Goal: Find specific page/section: Find specific page/section

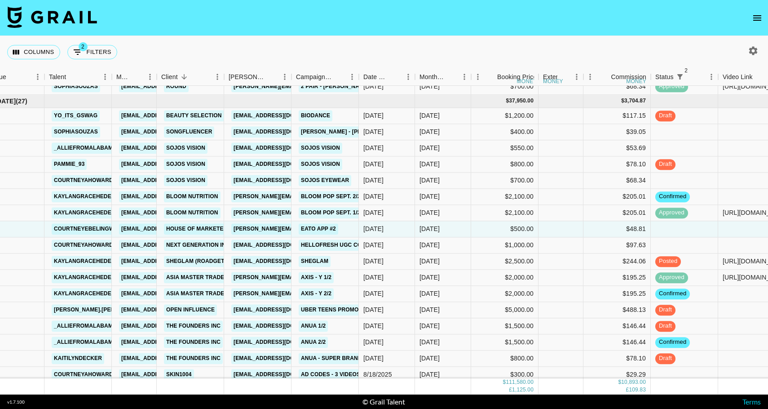
scroll to position [971, 30]
click at [449, 234] on div "[DATE]" at bounding box center [443, 228] width 56 height 16
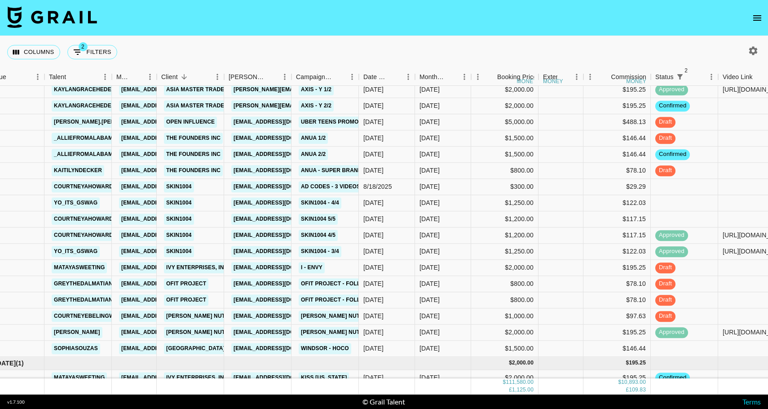
scroll to position [1165, 30]
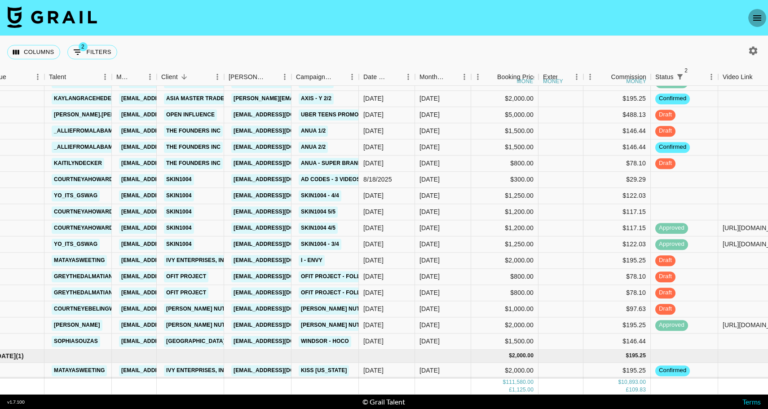
click at [757, 18] on icon "open drawer" at bounding box center [757, 17] width 8 height 5
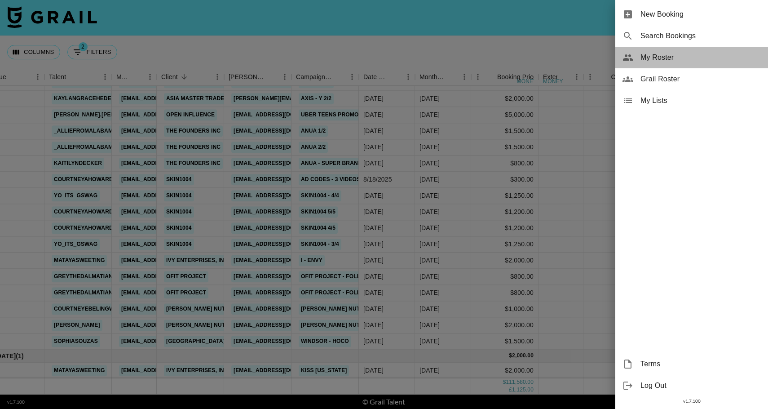
click at [661, 60] on span "My Roster" at bounding box center [700, 57] width 120 height 11
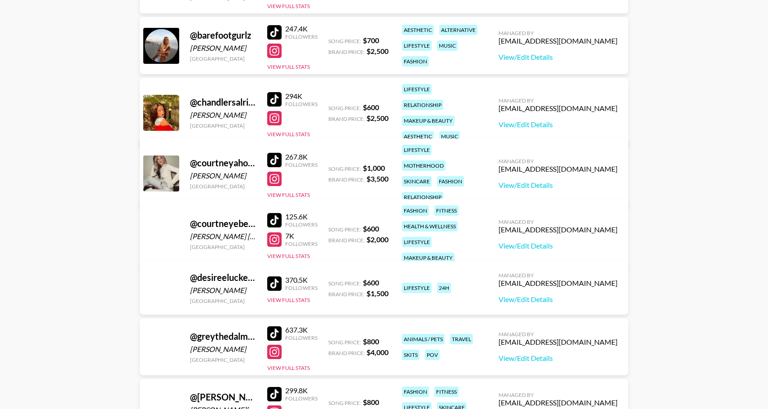
scroll to position [282, 0]
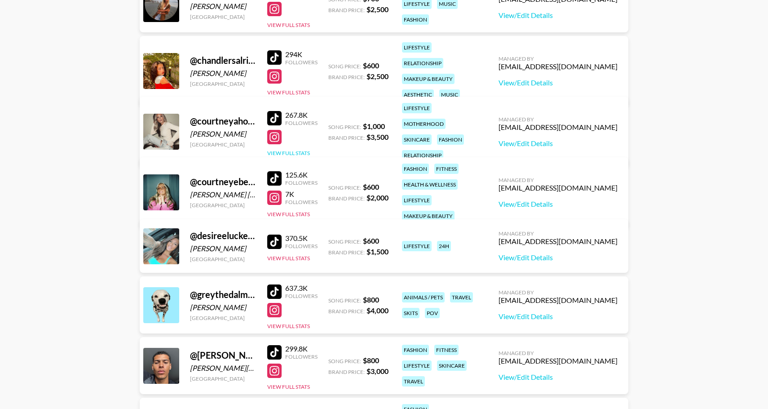
click at [284, 150] on button "View Full Stats" at bounding box center [288, 153] width 43 height 7
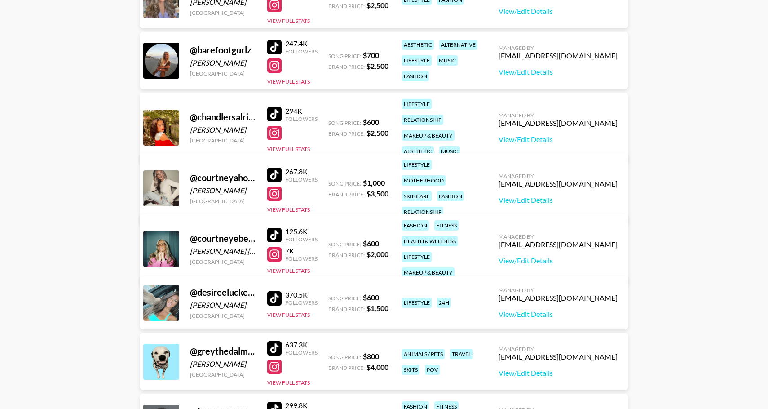
scroll to position [228, 0]
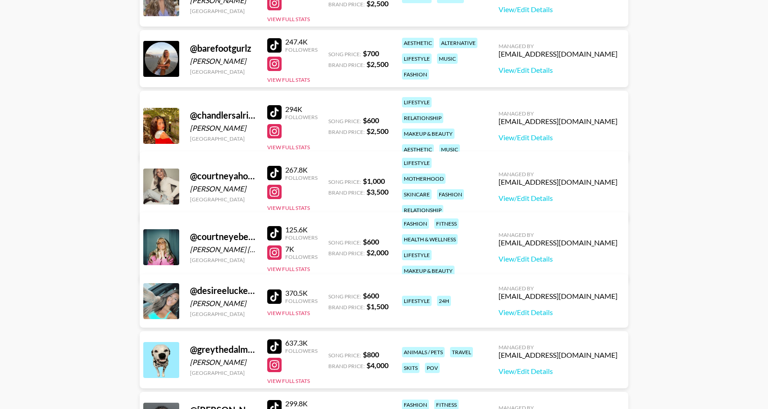
click at [282, 204] on div "267.8K Followers View Full Stats" at bounding box center [292, 187] width 50 height 50
click at [286, 204] on button "View Full Stats" at bounding box center [288, 207] width 43 height 7
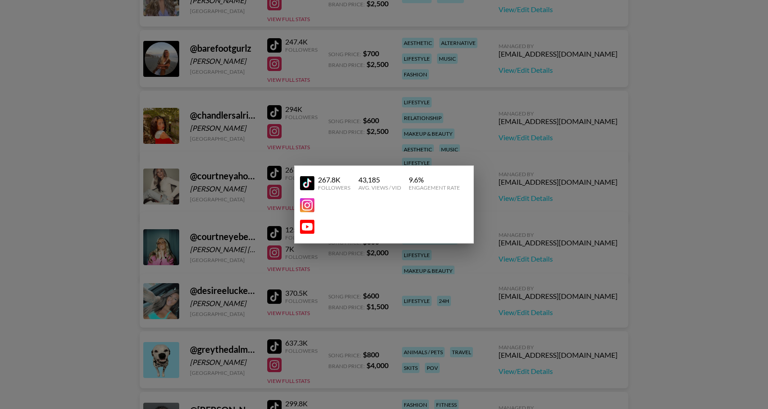
click at [392, 131] on div at bounding box center [384, 204] width 768 height 409
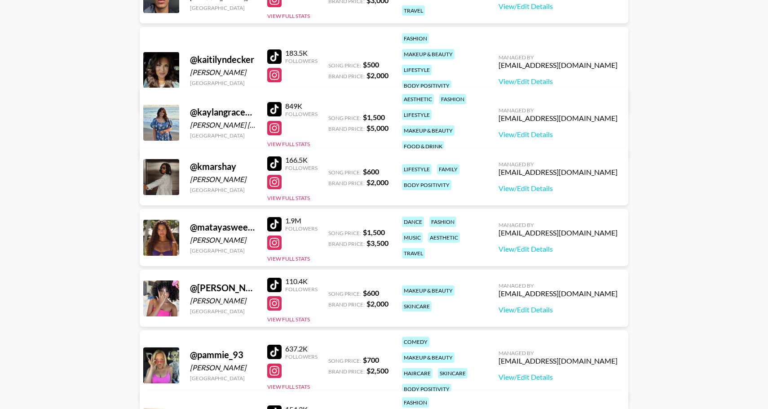
scroll to position [657, 0]
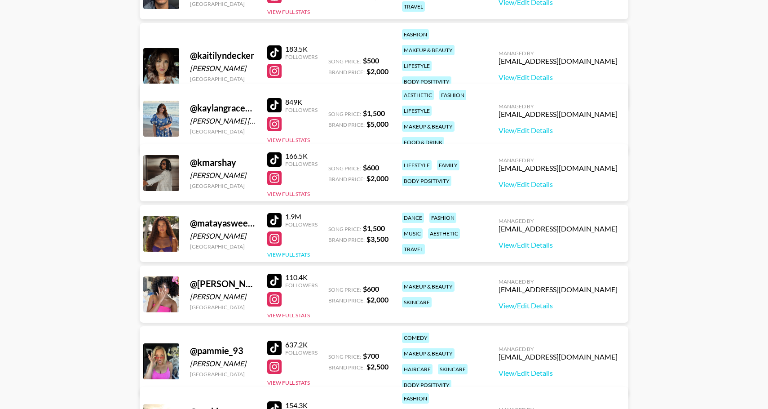
click at [286, 254] on button "View Full Stats" at bounding box center [288, 254] width 43 height 7
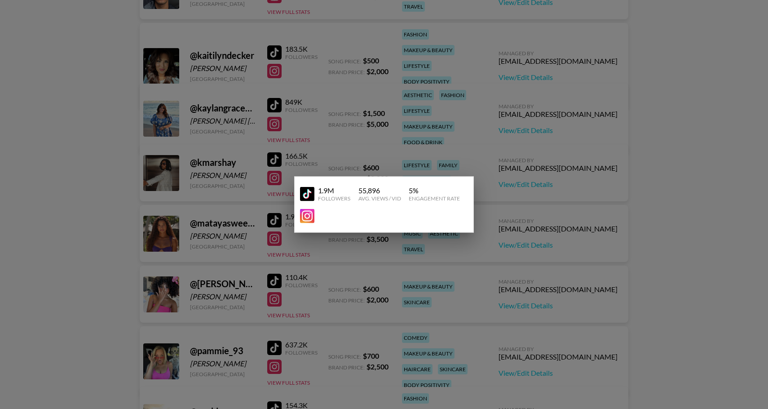
click at [446, 58] on div at bounding box center [384, 204] width 768 height 409
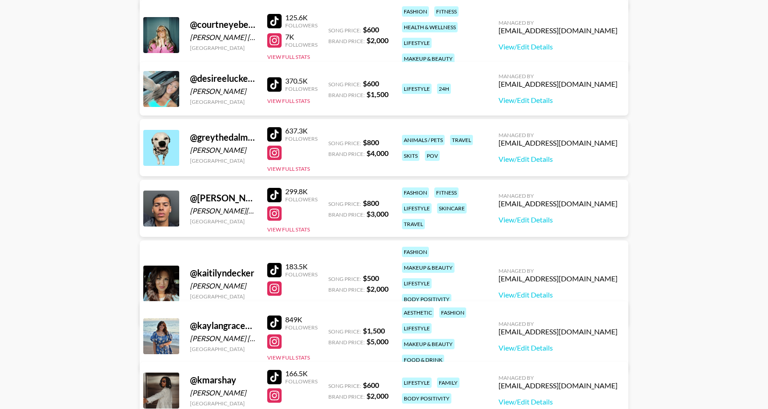
scroll to position [438, 0]
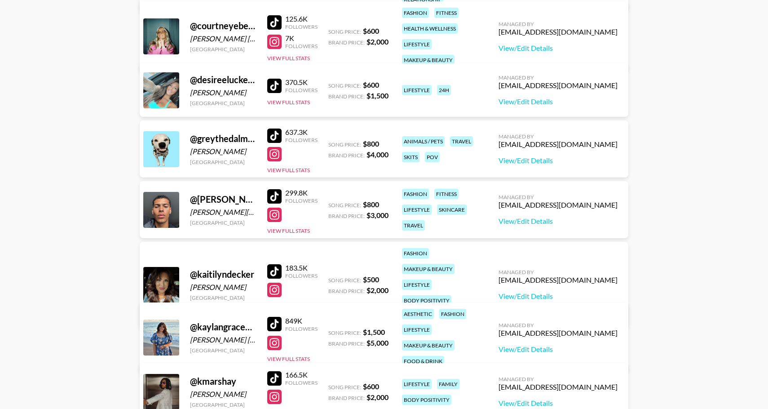
click at [312, 216] on div at bounding box center [292, 214] width 50 height 14
click at [283, 229] on button "View Full Stats" at bounding box center [288, 230] width 43 height 7
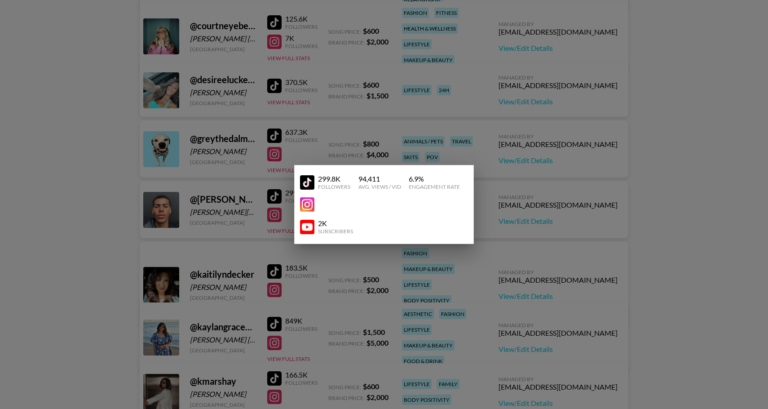
click at [238, 168] on div at bounding box center [384, 204] width 768 height 409
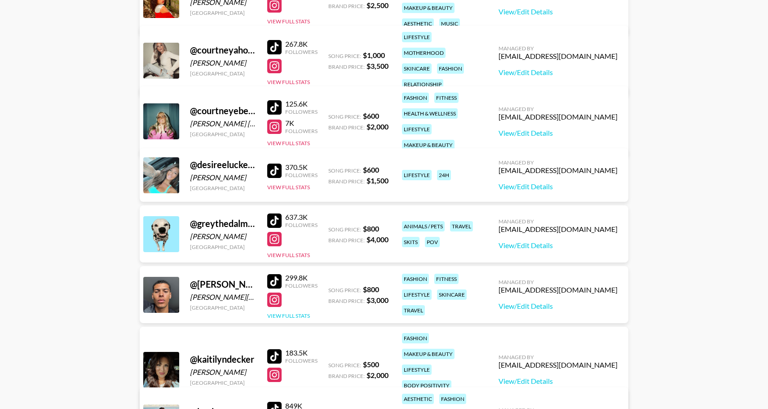
scroll to position [307, 0]
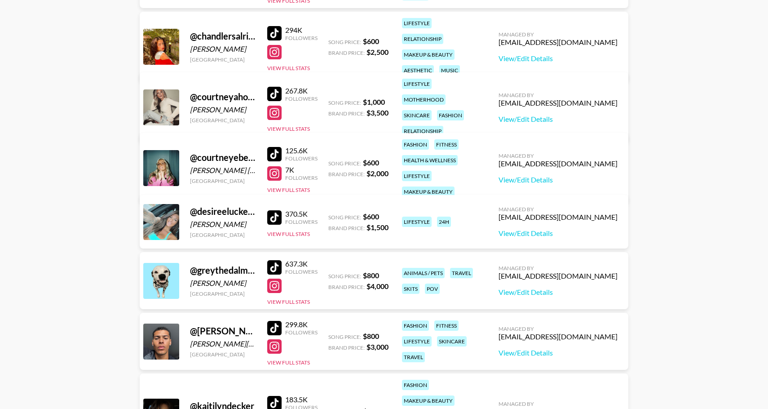
click at [284, 179] on div "125.6K Followers 7K Followers View Full Stats" at bounding box center [292, 167] width 50 height 51
click at [283, 186] on button "View Full Stats" at bounding box center [288, 189] width 43 height 7
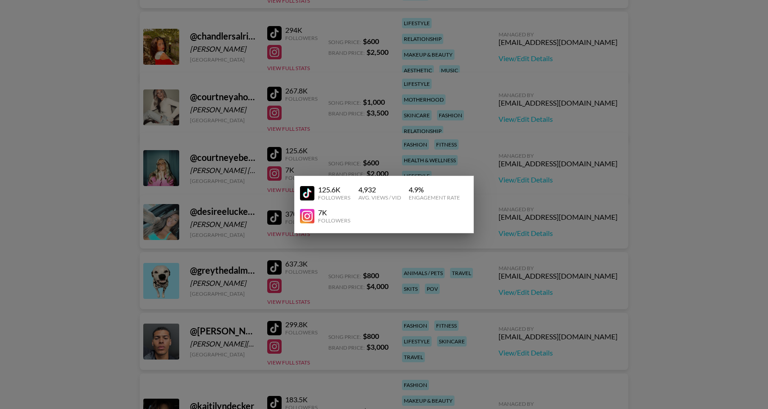
click at [382, 149] on div at bounding box center [384, 204] width 768 height 409
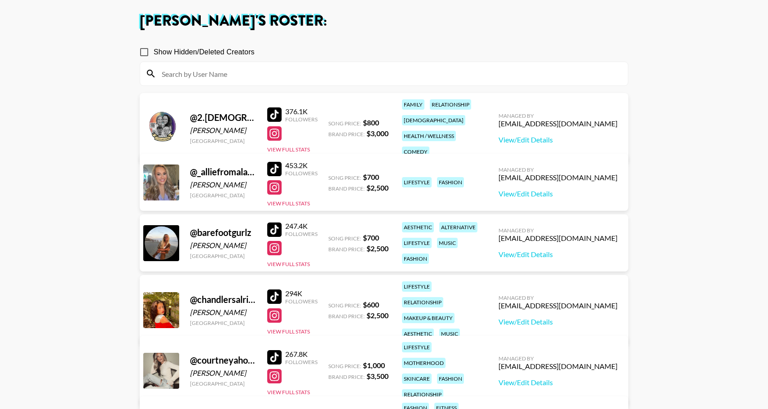
scroll to position [0, 0]
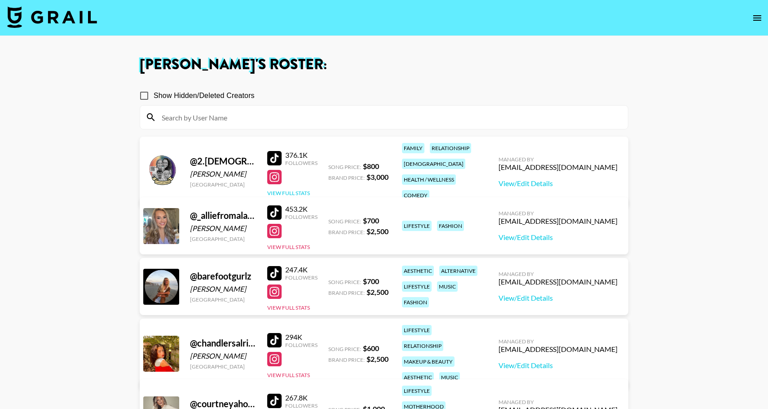
click at [286, 189] on button "View Full Stats" at bounding box center [288, 192] width 43 height 7
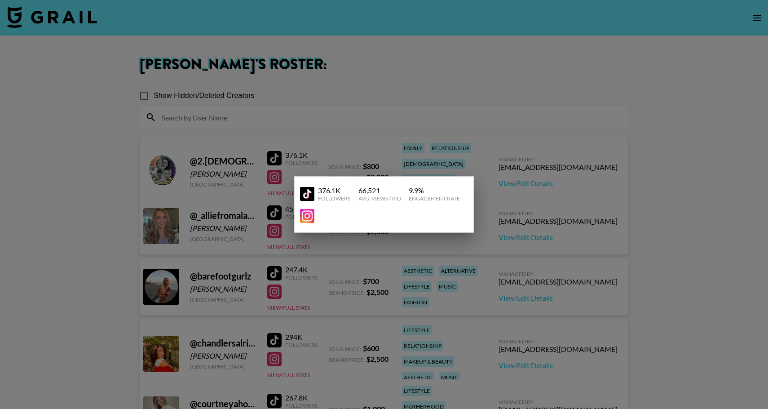
click at [364, 131] on div at bounding box center [384, 204] width 768 height 409
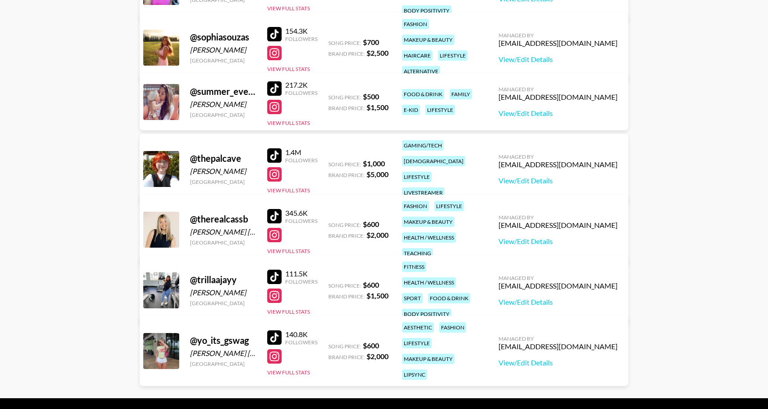
scroll to position [1056, 0]
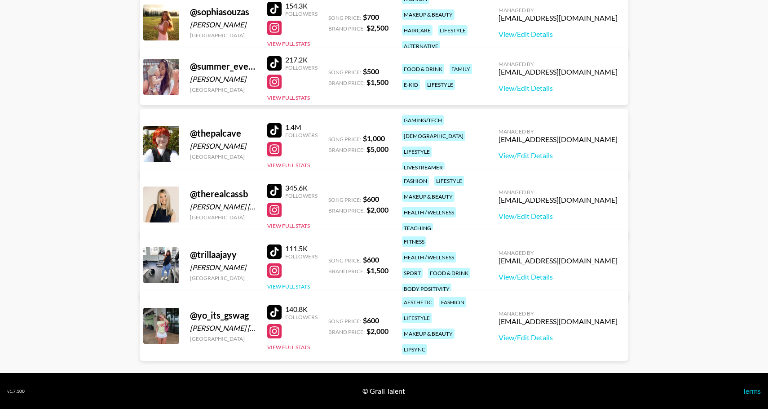
click at [288, 283] on button "View Full Stats" at bounding box center [288, 286] width 43 height 7
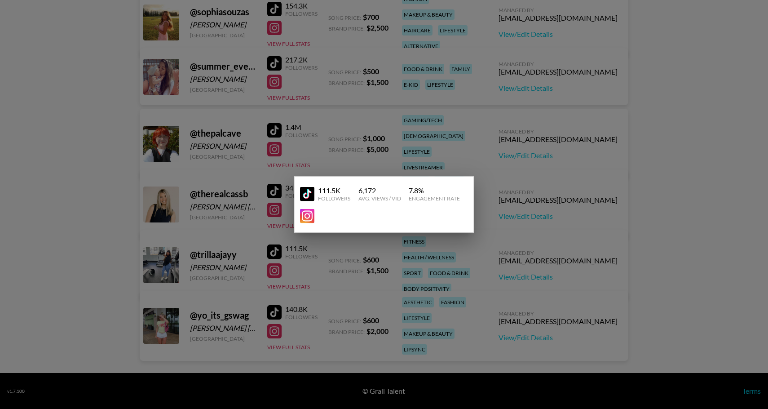
click at [388, 124] on div at bounding box center [384, 204] width 768 height 409
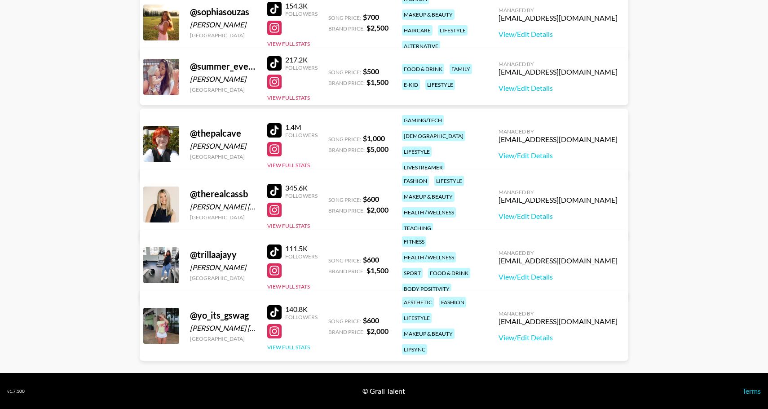
click at [281, 344] on button "View Full Stats" at bounding box center [288, 347] width 43 height 7
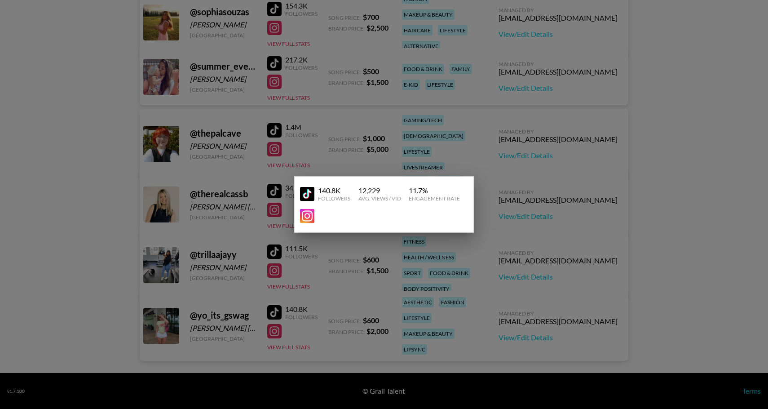
click at [223, 193] on div at bounding box center [384, 204] width 768 height 409
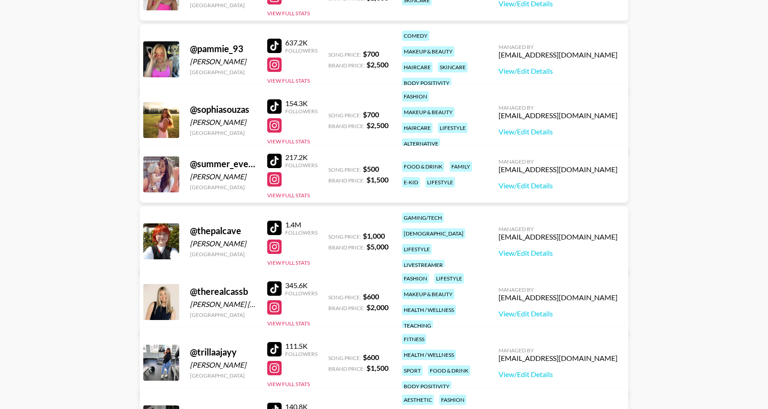
scroll to position [960, 0]
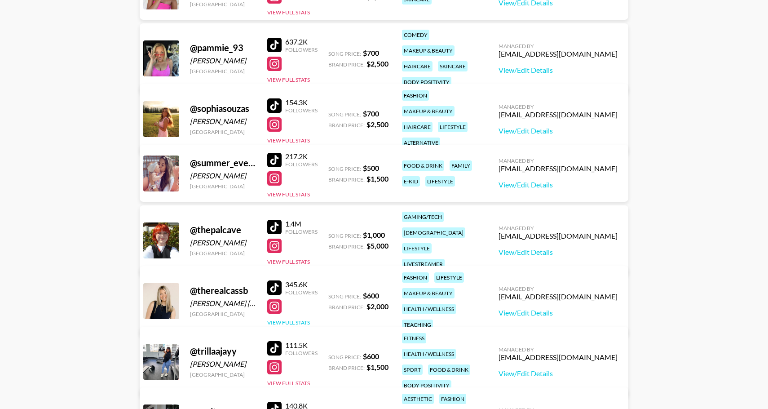
click at [292, 319] on button "View Full Stats" at bounding box center [288, 322] width 43 height 7
